Goal: Transaction & Acquisition: Obtain resource

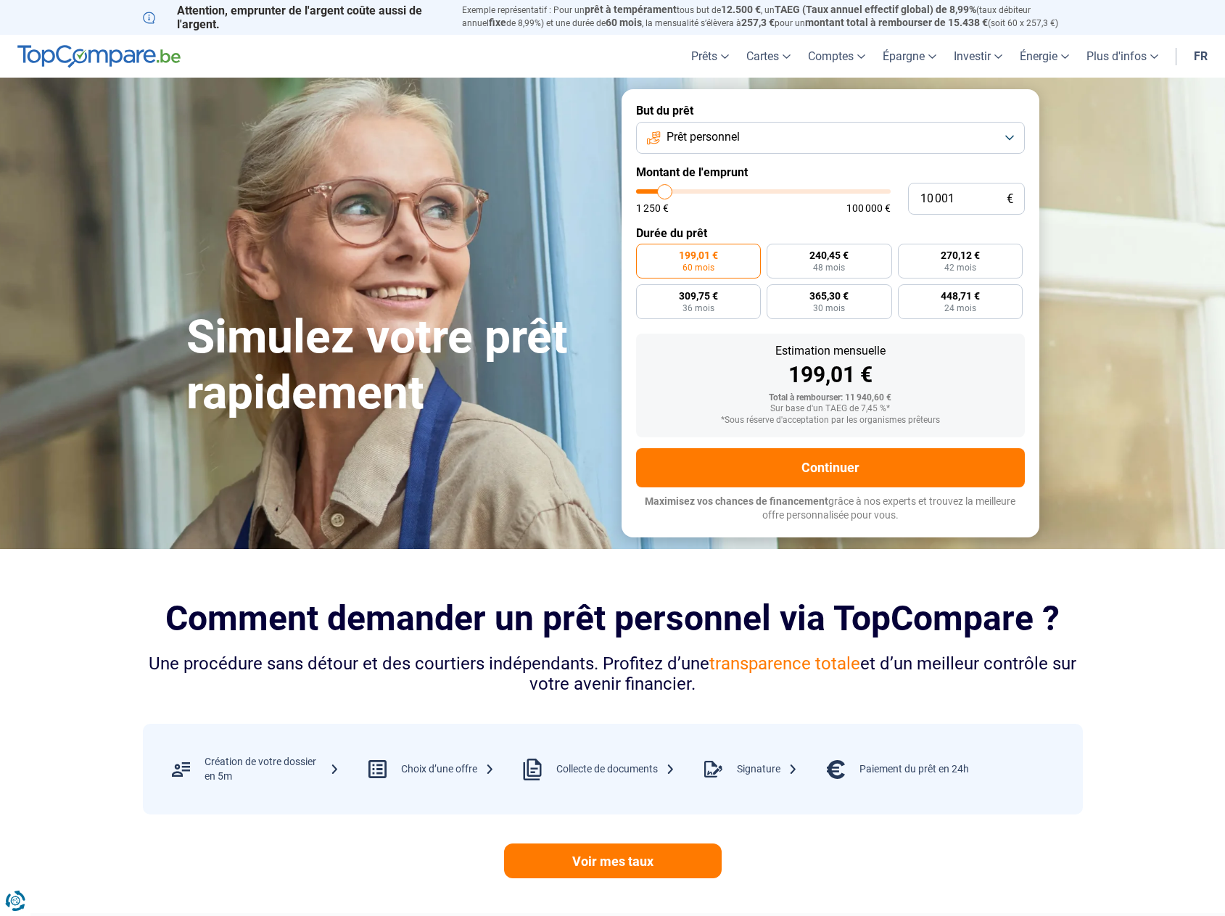
type input "8 000"
type input "8000"
type input "9 000"
type input "9000"
type input "10 500"
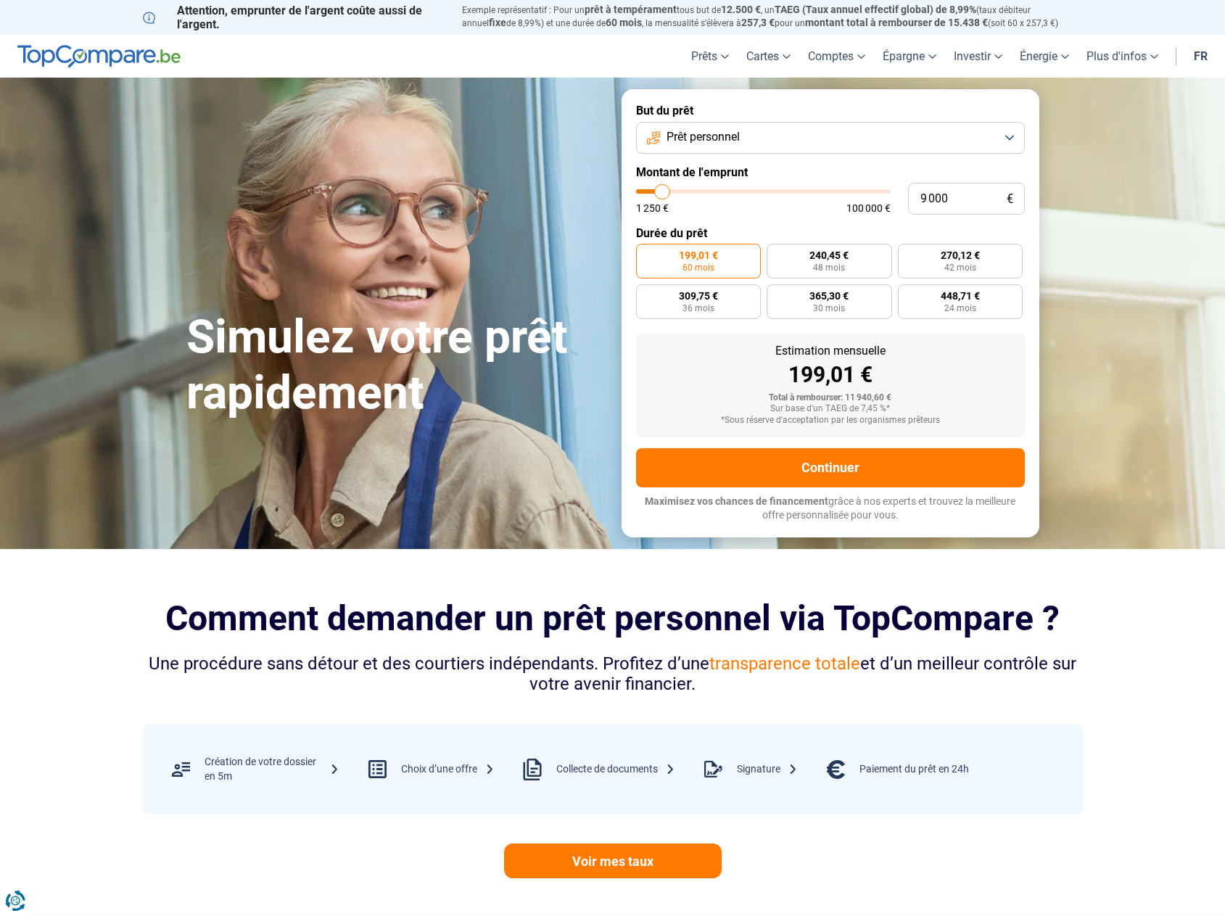
type input "10500"
type input "12 500"
type input "12500"
type input "17 500"
type input "17500"
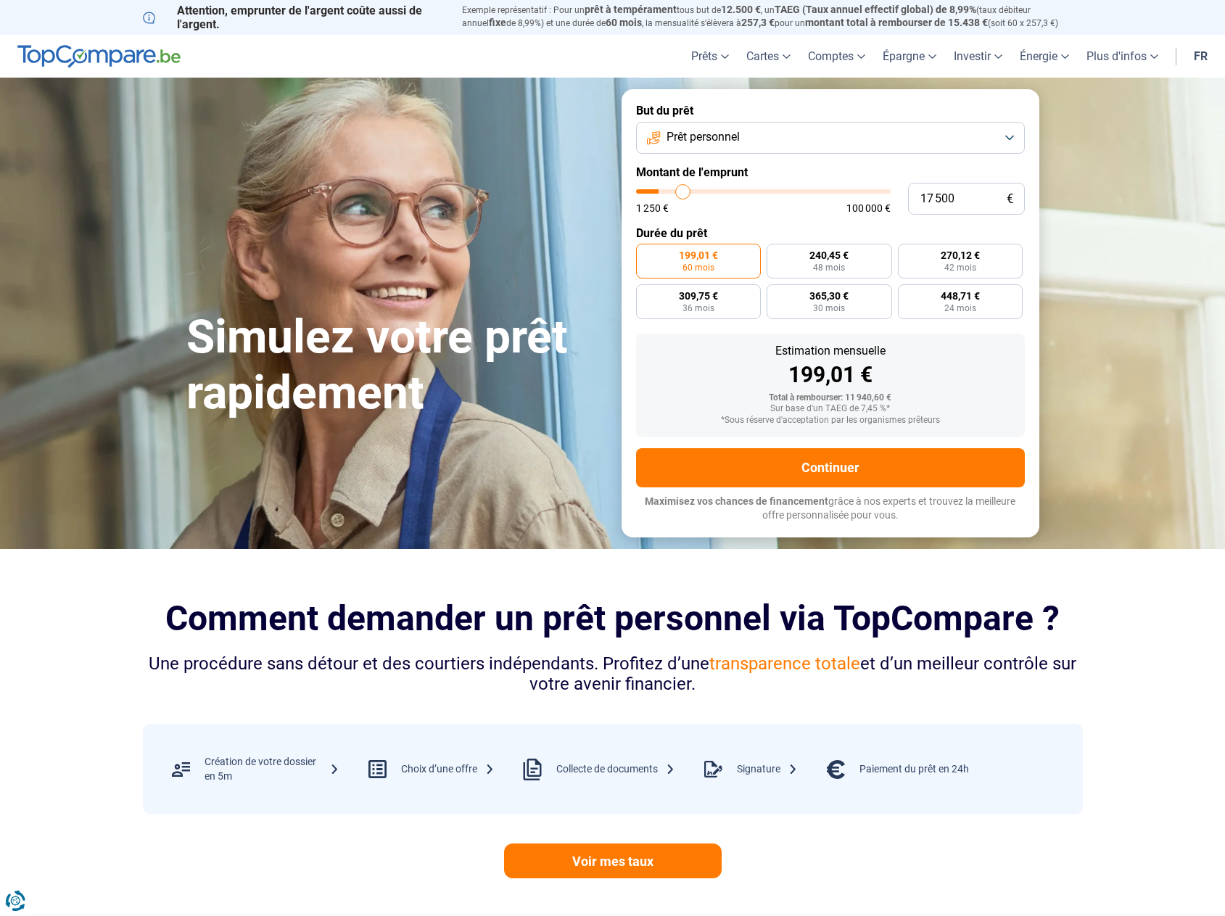
type input "22 250"
type input "22250"
type input "31 000"
type input "31000"
type input "38 500"
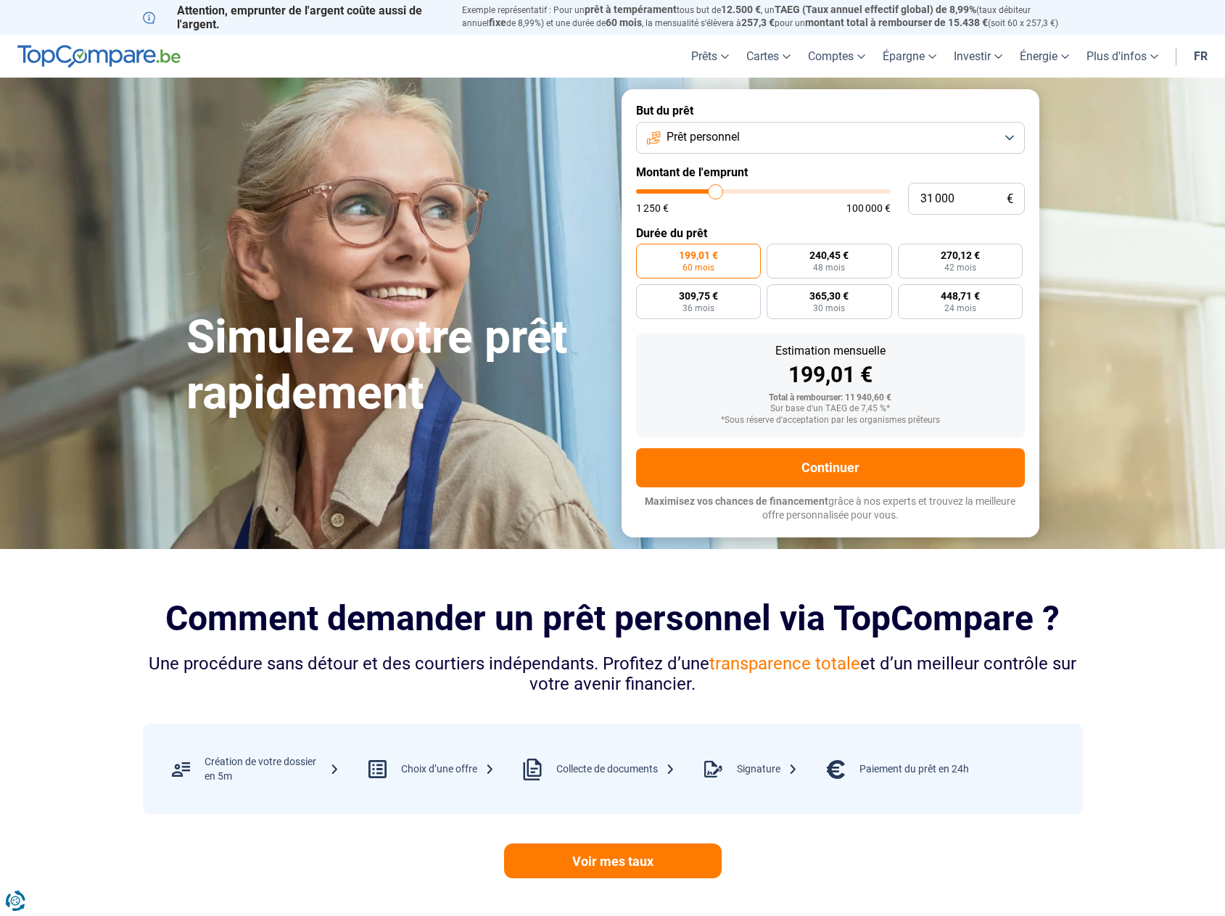
type input "38500"
type input "45 500"
type input "45500"
type input "48 500"
type input "48500"
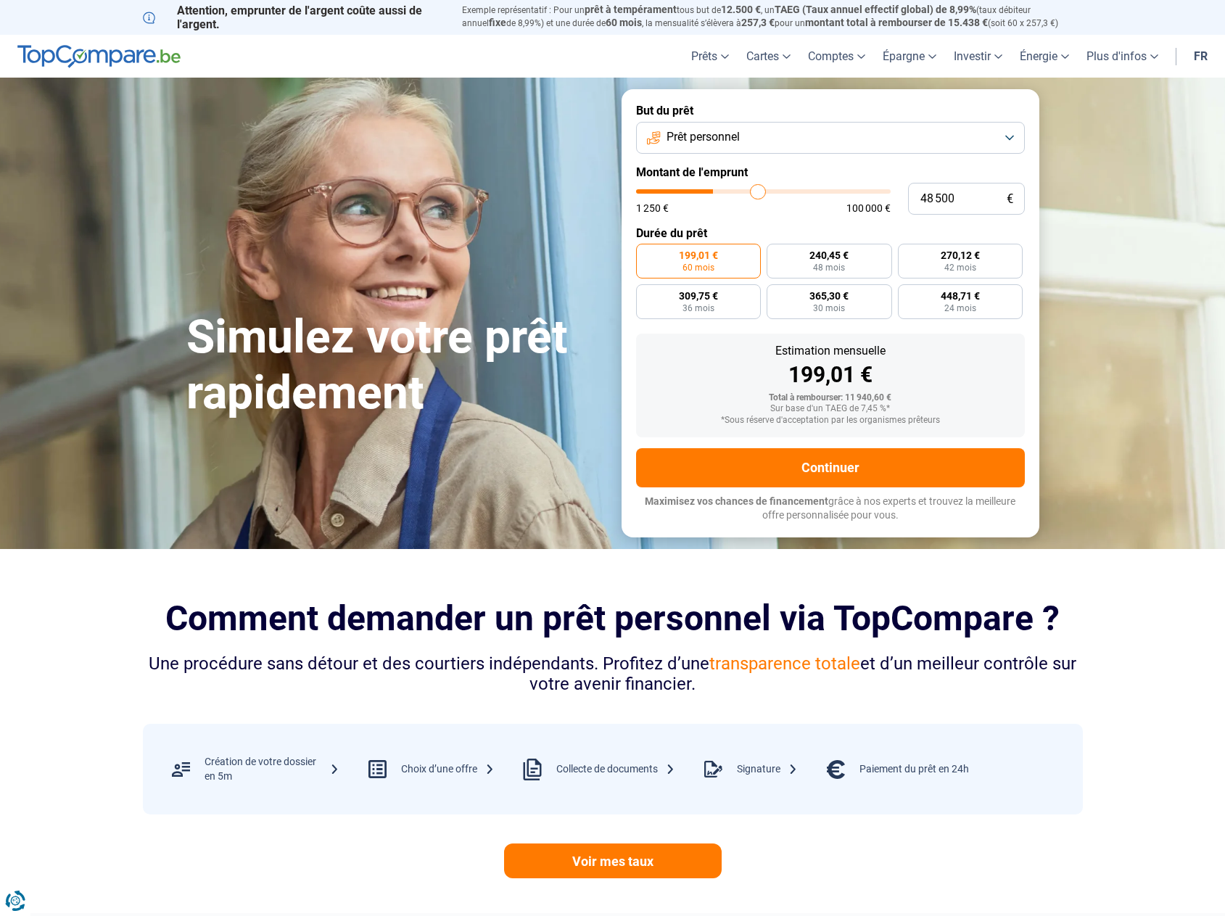
type input "60 500"
type input "60500"
type input "66 250"
type input "66250"
type input "70 250"
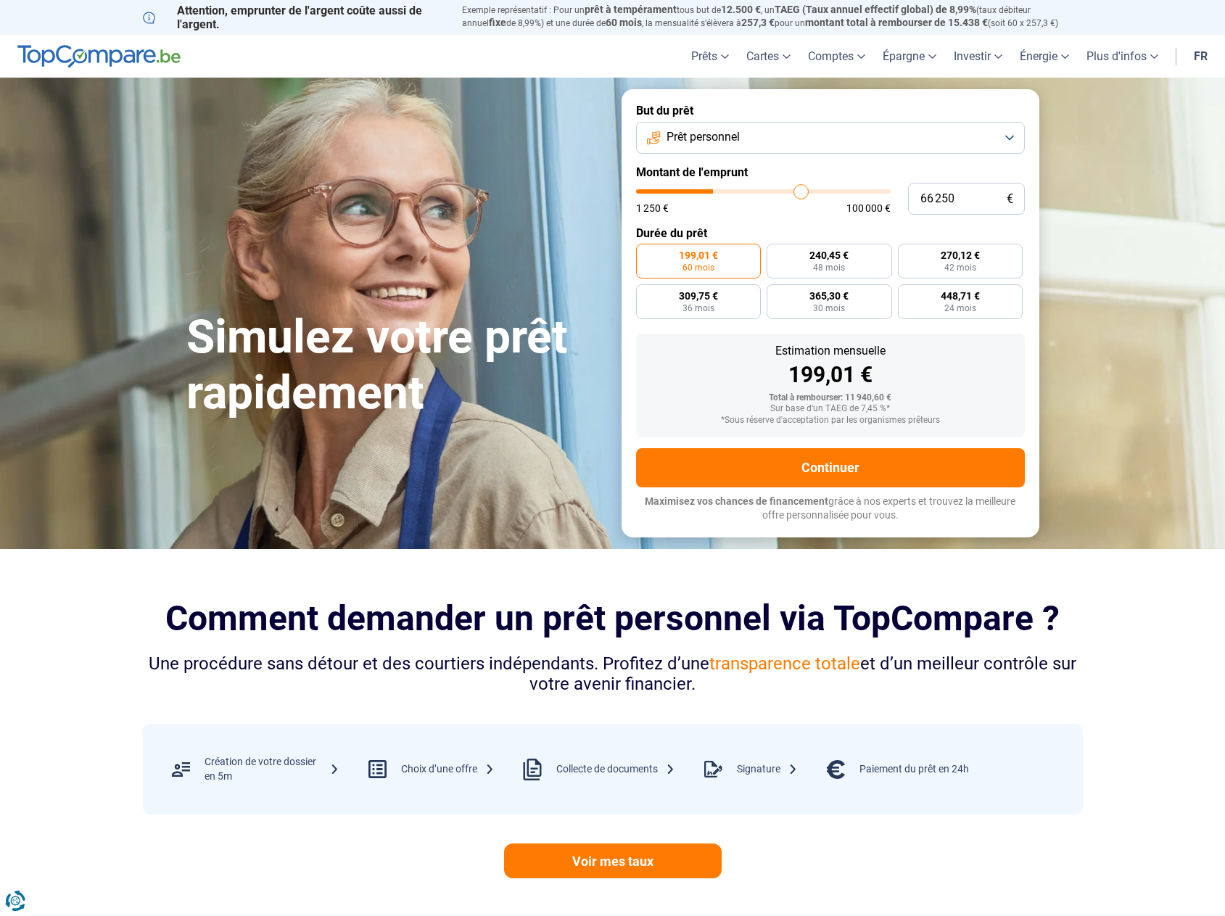
type input "70250"
type input "73 250"
type input "73250"
type input "75 500"
type input "75500"
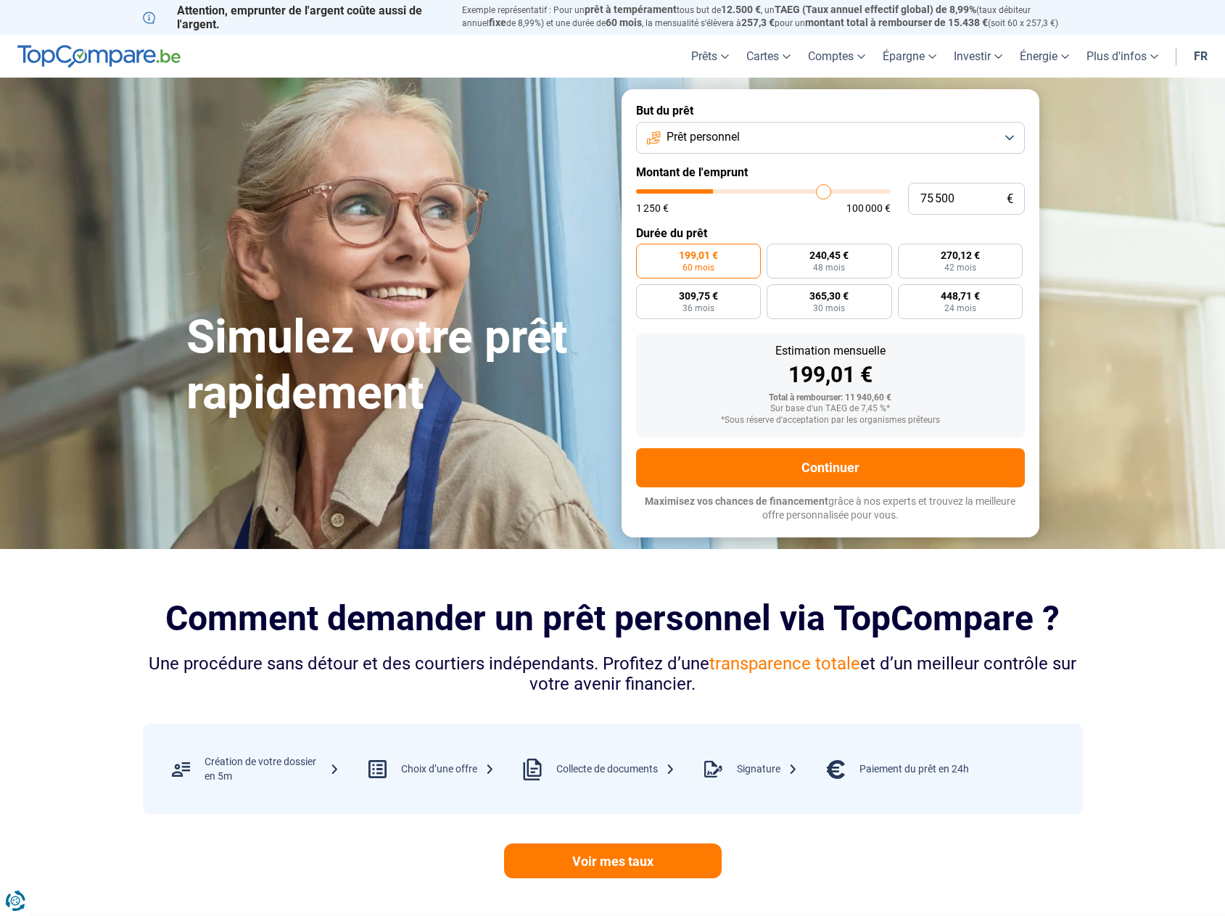
type input "78 500"
type input "78500"
type input "83 000"
type input "83000"
type input "85 000"
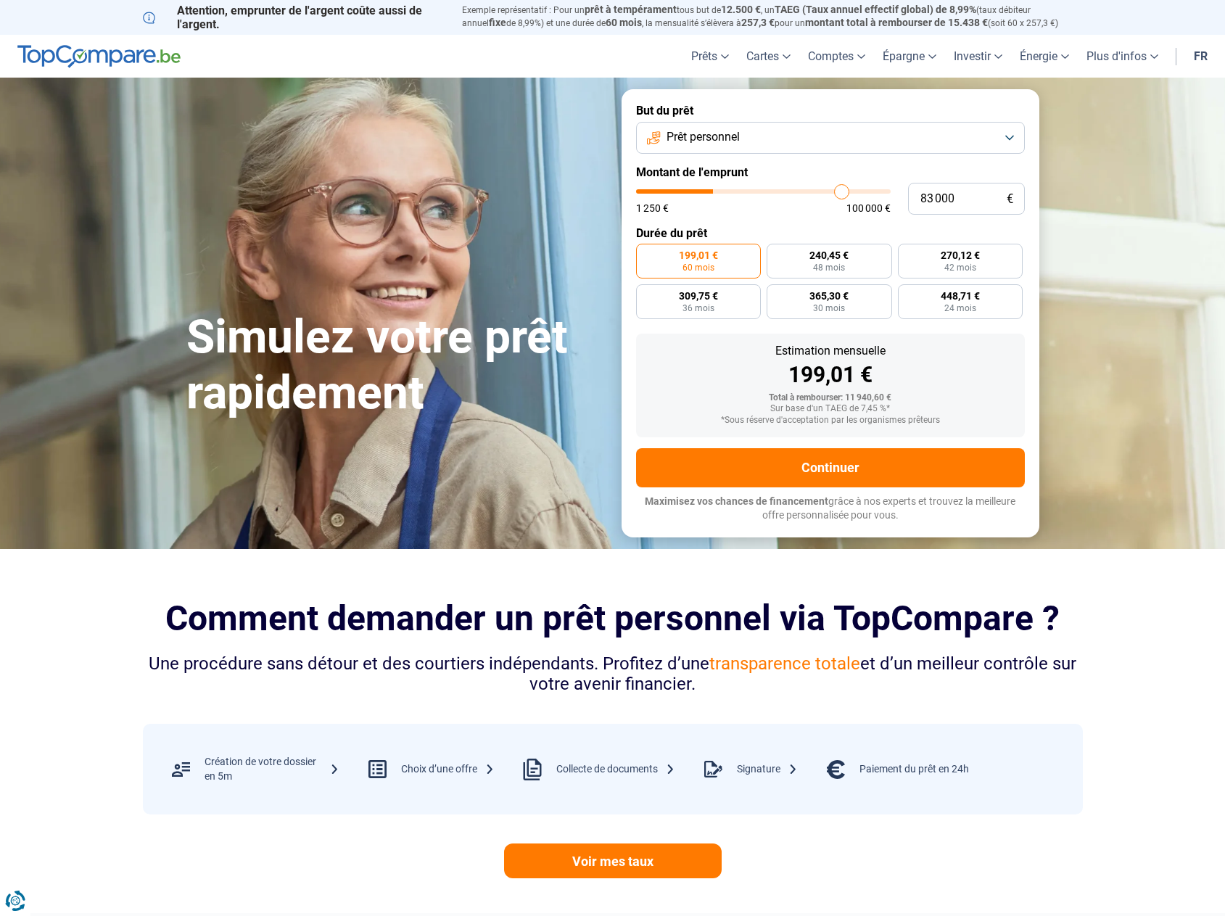
type input "85000"
type input "87 500"
type input "87500"
type input "90 500"
type input "90500"
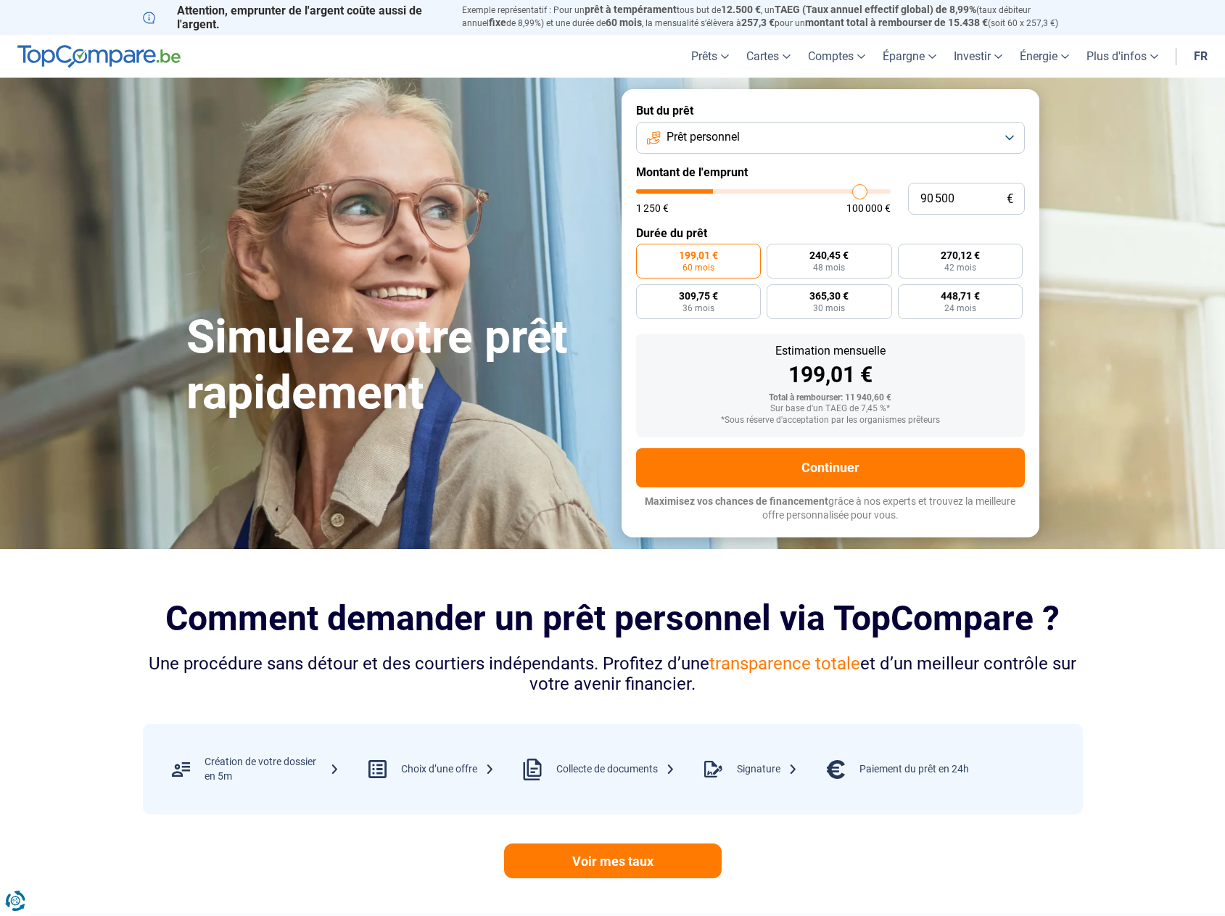
type input "92 750"
type input "92750"
type input "93 000"
type input "93000"
type input "94 250"
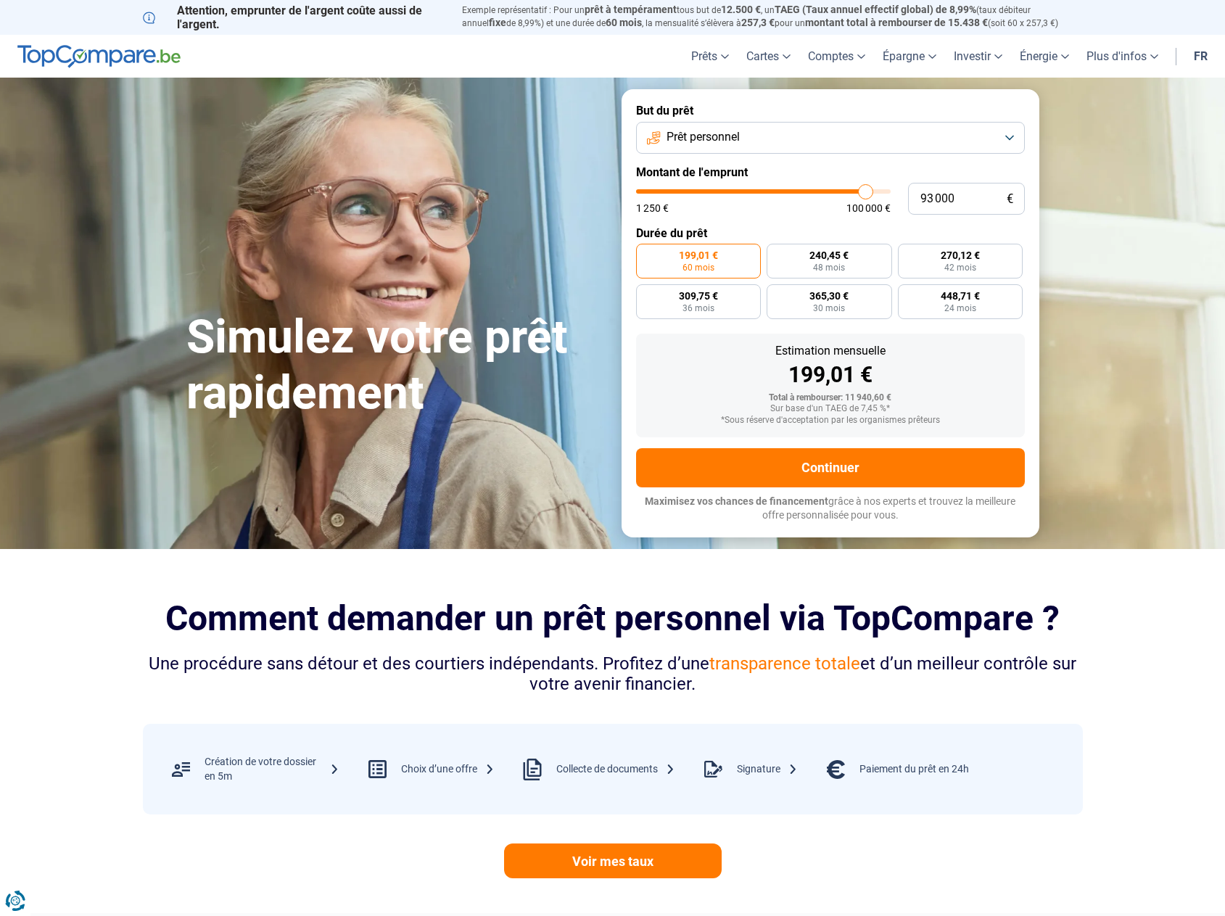
type input "94250"
type input "96 000"
type input "96000"
type input "97 750"
type input "97750"
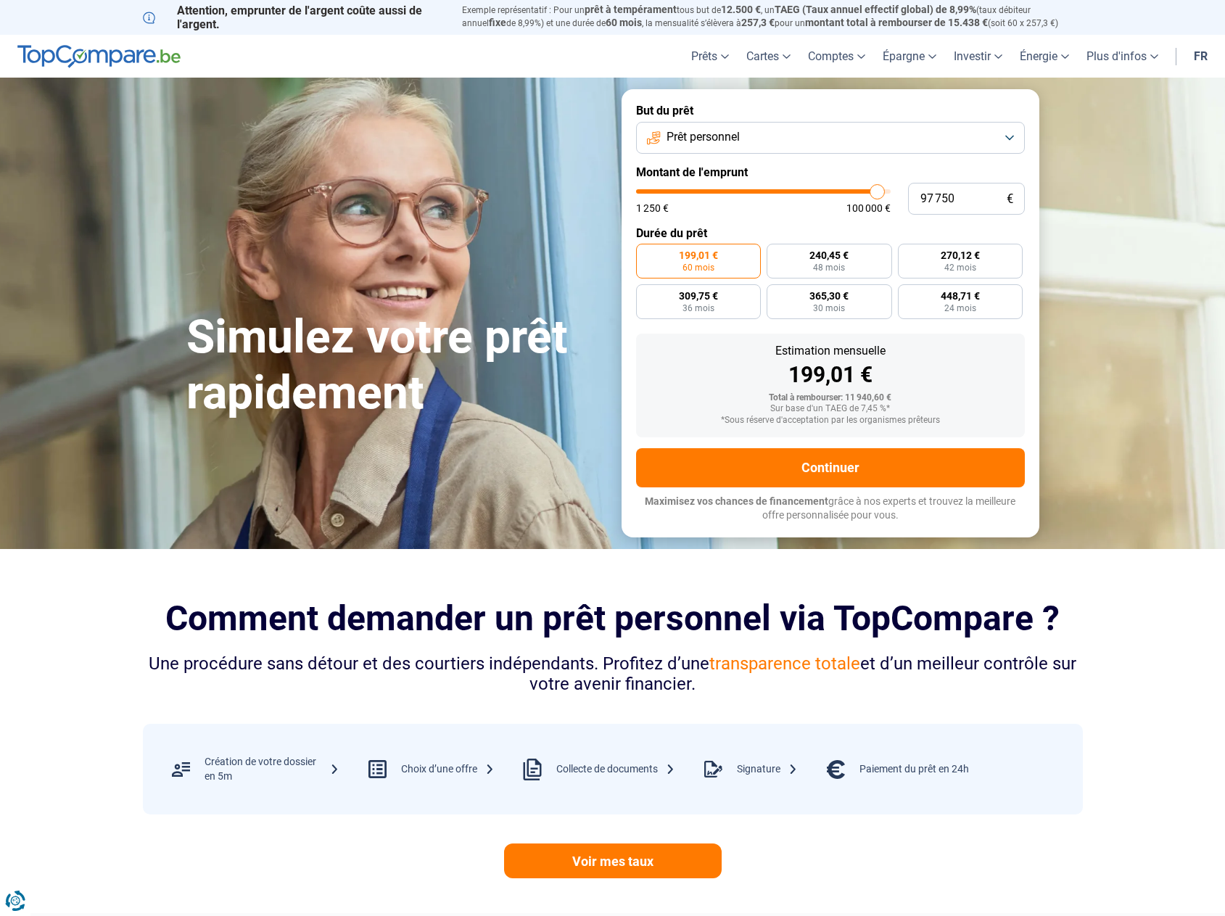
type input "99 500"
type input "99500"
type input "100 000"
drag, startPoint x: 659, startPoint y: 192, endPoint x: 903, endPoint y: 202, distance: 243.3
type input "100000"
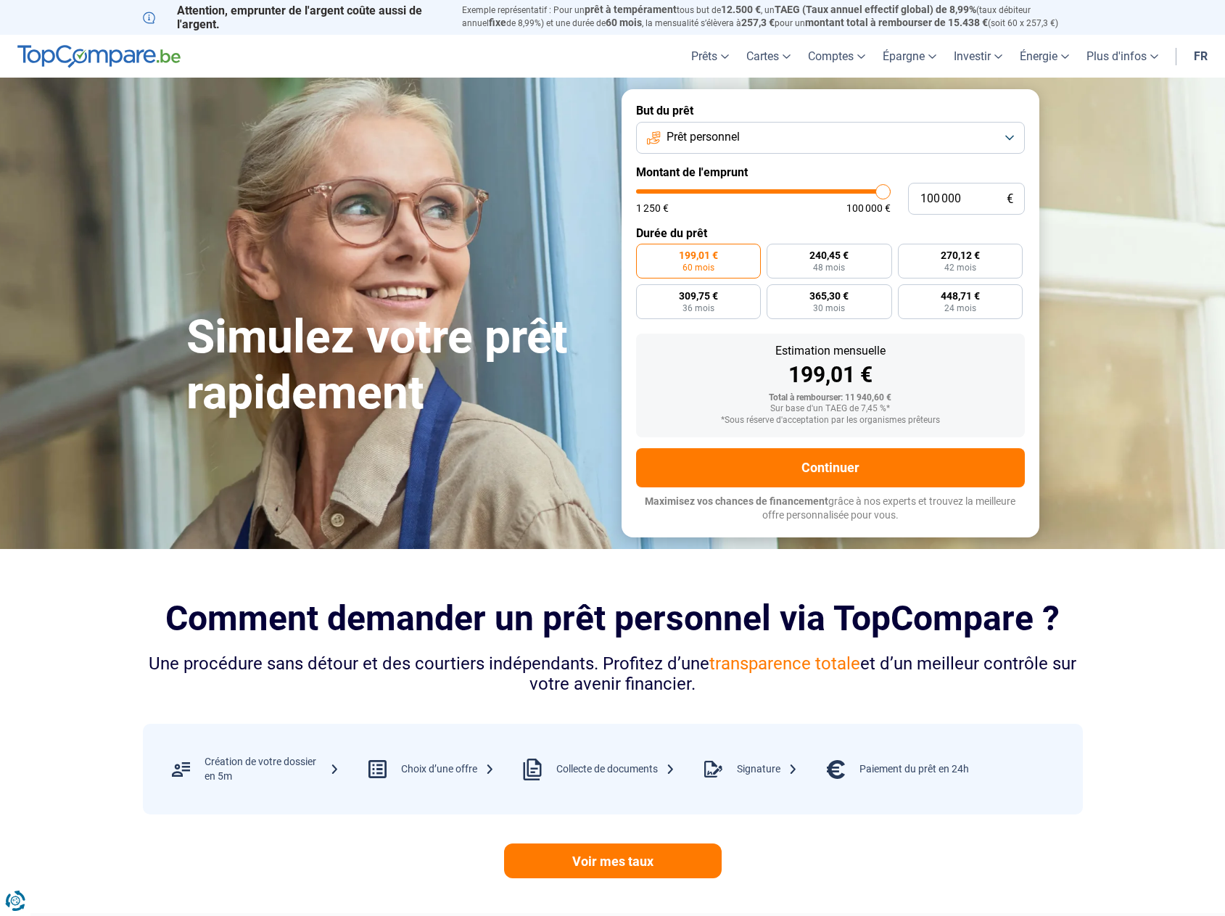
click at [891, 194] on input "range" at bounding box center [763, 191] width 255 height 4
radio input "false"
click at [671, 258] on span "1 171,79 €" at bounding box center [672, 255] width 46 height 10
click at [646, 253] on input "1 171,79 € 120 mois" at bounding box center [640, 248] width 9 height 9
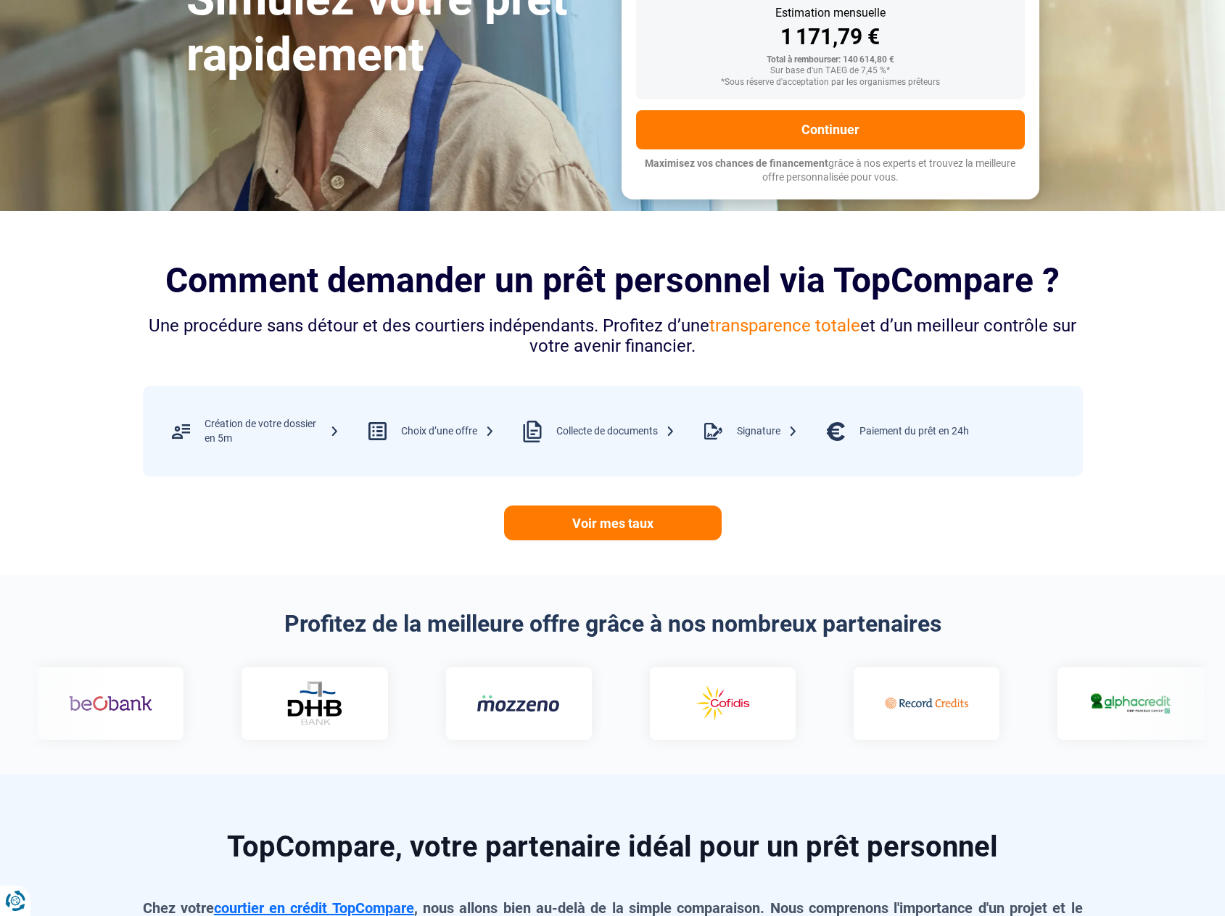
scroll to position [435, 0]
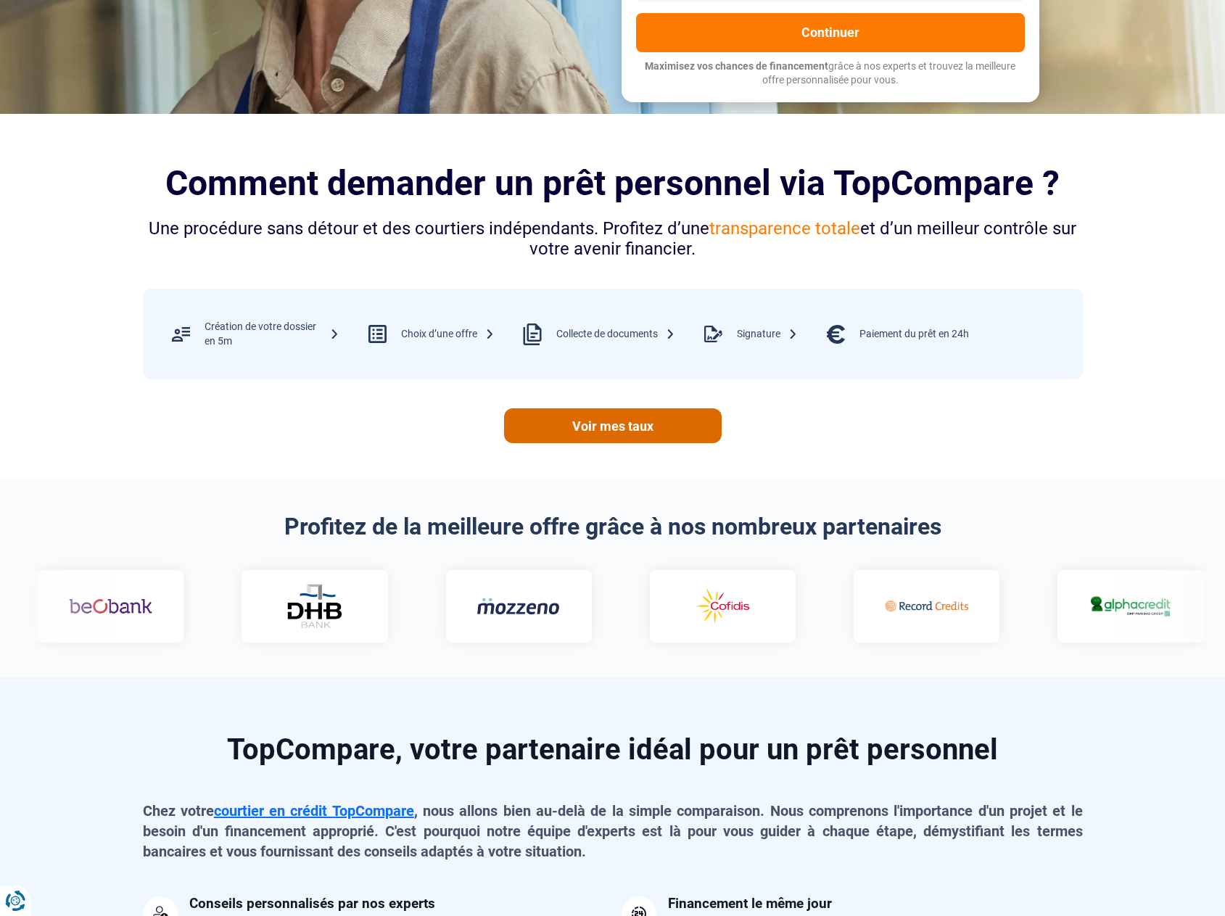
click at [645, 422] on link "Voir mes taux" at bounding box center [613, 425] width 218 height 35
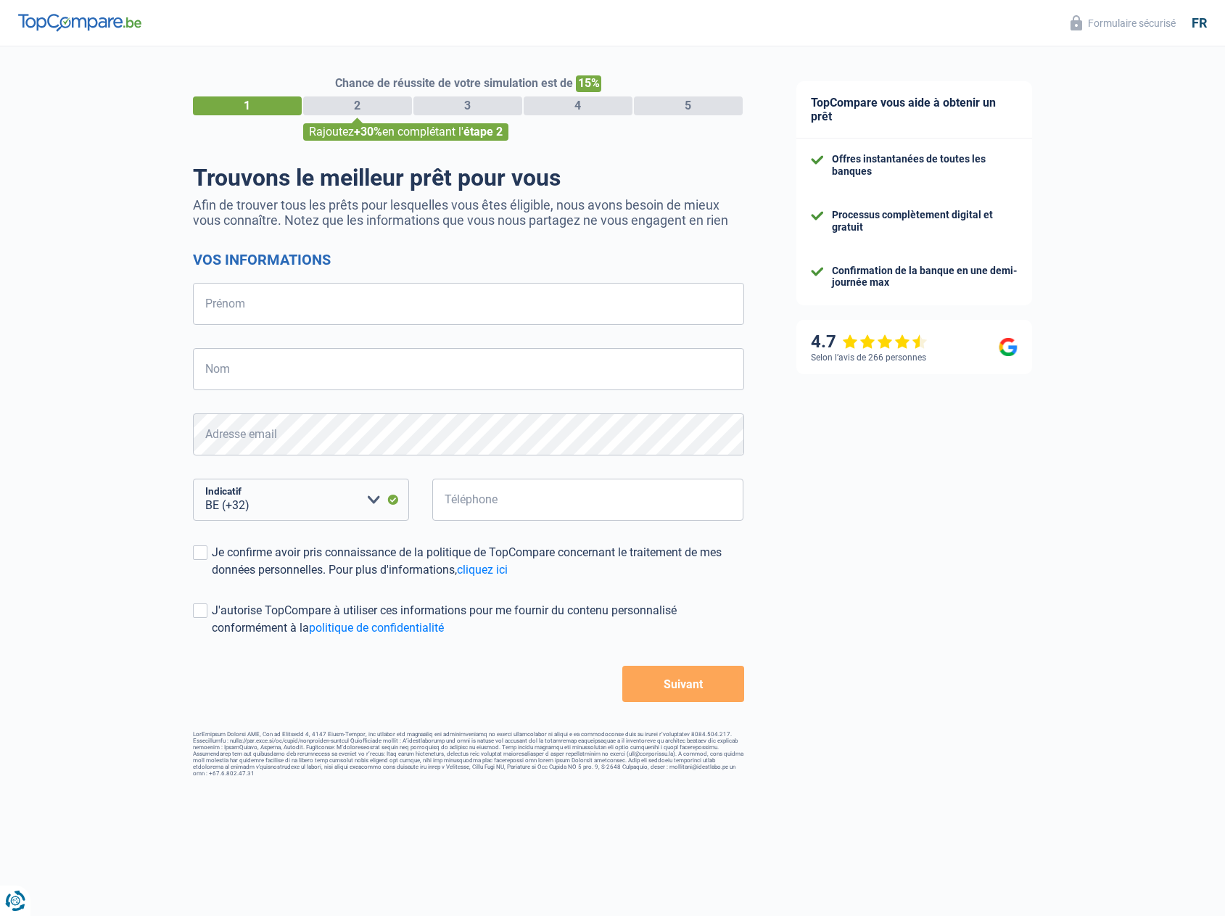
select select "32"
